Goal: Task Accomplishment & Management: Manage account settings

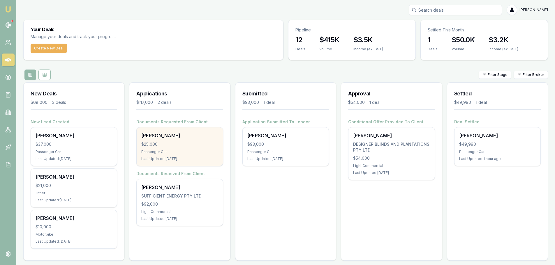
click at [177, 144] on div "$25,000" at bounding box center [179, 145] width 77 height 6
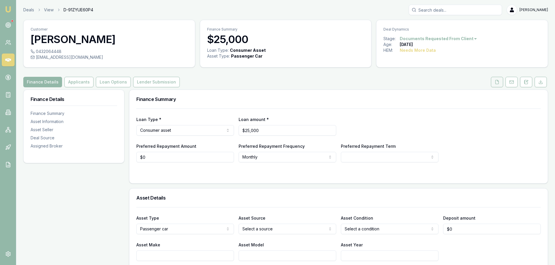
click at [496, 82] on icon at bounding box center [496, 82] width 5 height 5
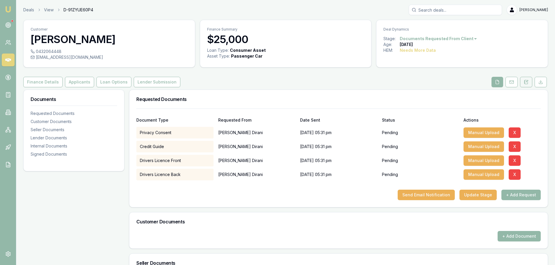
click at [526, 82] on icon at bounding box center [526, 82] width 5 height 5
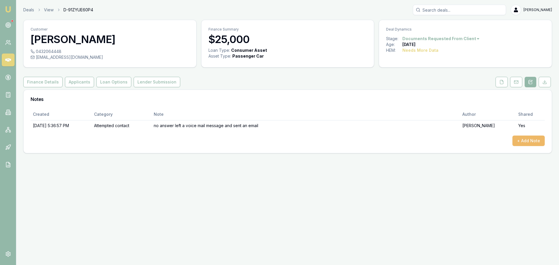
click at [530, 139] on button "+ Add Note" at bounding box center [528, 141] width 32 height 10
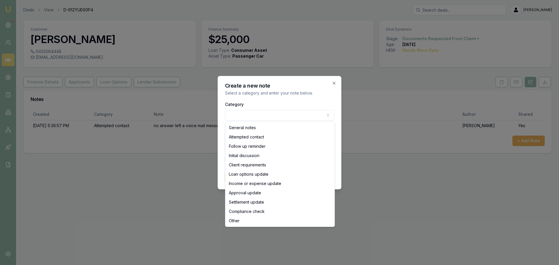
click at [242, 113] on body "Emu Broker Deals View D-91ZYUE60P4 Evette Abdo Toggle Menu Customer Hadi Dirani…" at bounding box center [279, 132] width 559 height 265
select select "ATTEMPTED_CONTACT"
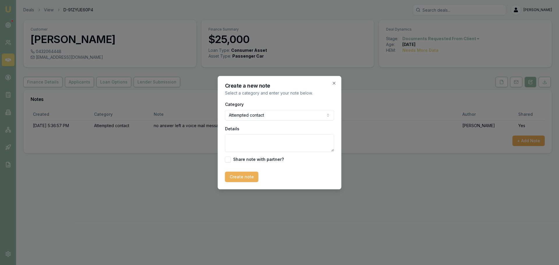
click at [237, 140] on textarea "Details" at bounding box center [279, 143] width 109 height 17
click at [239, 139] on textarea "sen t a text message" at bounding box center [279, 143] width 109 height 17
type textarea "sent a text message"
drag, startPoint x: 225, startPoint y: 157, endPoint x: 227, endPoint y: 160, distance: 3.3
click at [226, 158] on button "button" at bounding box center [228, 160] width 6 height 6
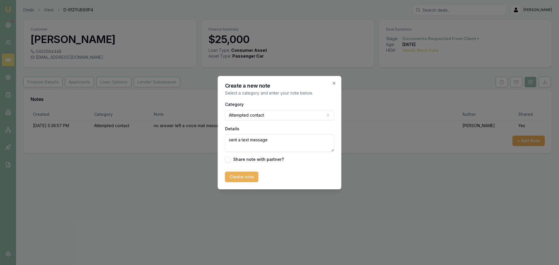
checkbox input "true"
click at [235, 177] on button "Create note" at bounding box center [241, 177] width 33 height 10
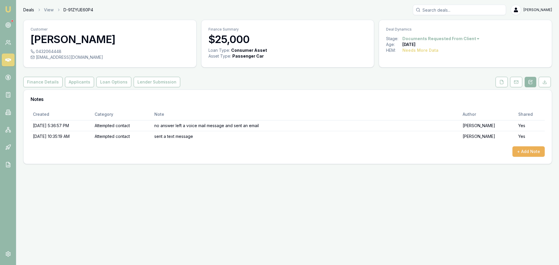
click at [28, 11] on link "Deals" at bounding box center [28, 10] width 11 height 6
